Goal: Transaction & Acquisition: Purchase product/service

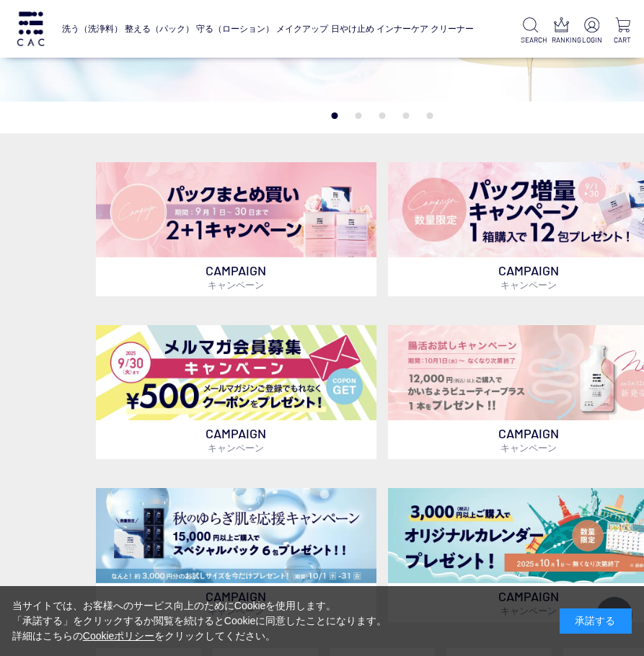
scroll to position [623, 0]
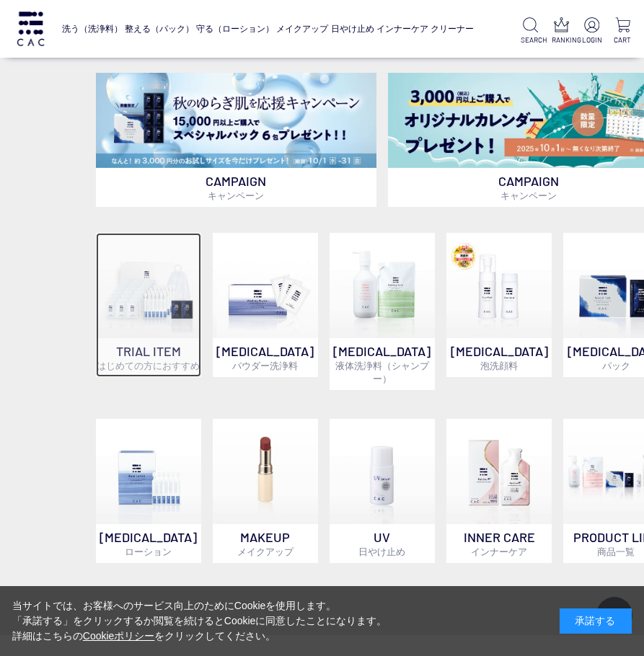
click at [143, 352] on p "TRIAL ITEM はじめての方におすすめ" at bounding box center [148, 357] width 105 height 39
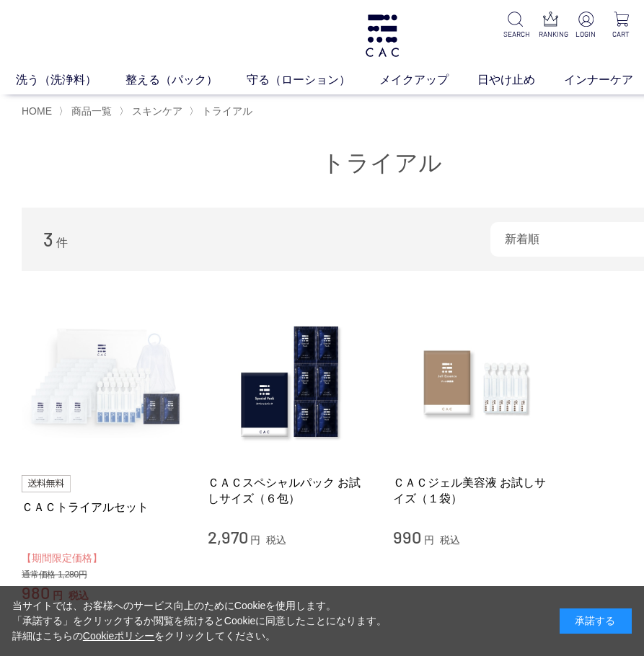
scroll to position [104, 0]
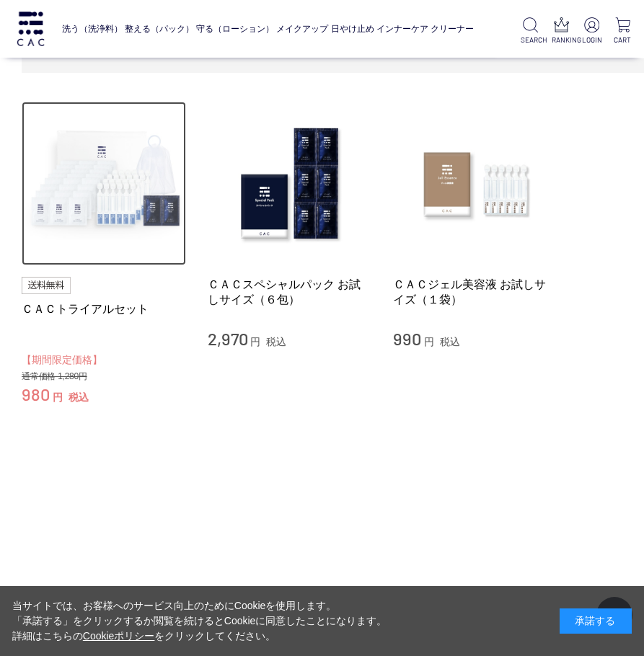
click at [120, 227] on img at bounding box center [104, 184] width 164 height 164
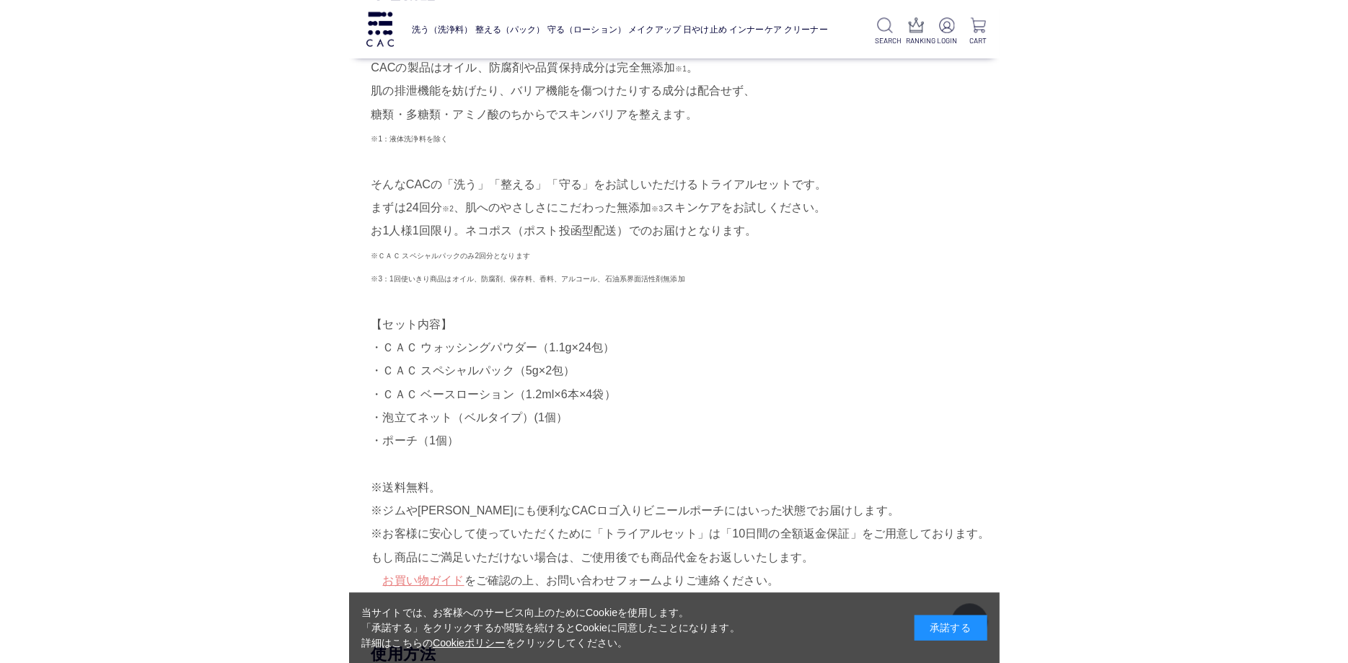
scroll to position [416, 0]
